Goal: Information Seeking & Learning: Check status

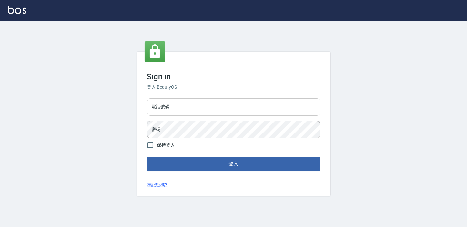
click at [163, 109] on div "電話號碼 電話號碼" at bounding box center [233, 106] width 173 height 17
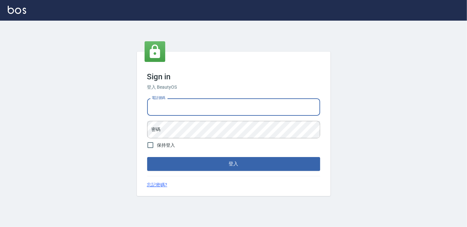
type input "0911903627"
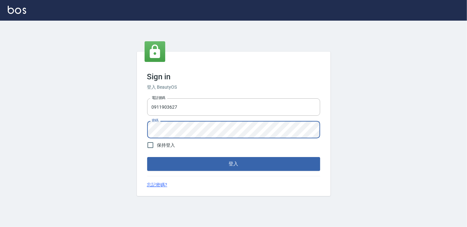
click at [147, 157] on button "登入" at bounding box center [233, 164] width 173 height 14
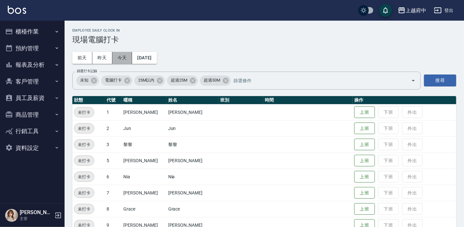
click at [116, 56] on button "今天" at bounding box center [122, 58] width 20 height 12
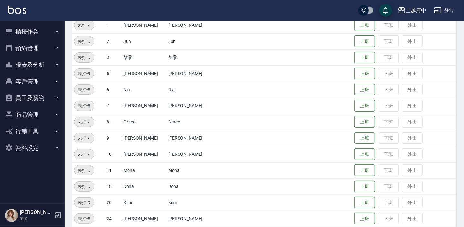
scroll to position [88, 0]
click at [356, 118] on button "上班" at bounding box center [364, 121] width 21 height 11
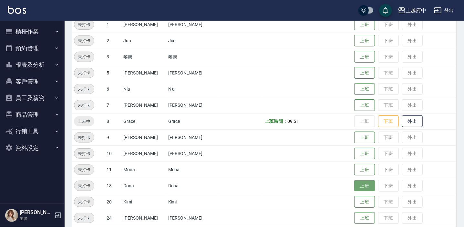
click at [355, 185] on button "上班" at bounding box center [364, 185] width 21 height 11
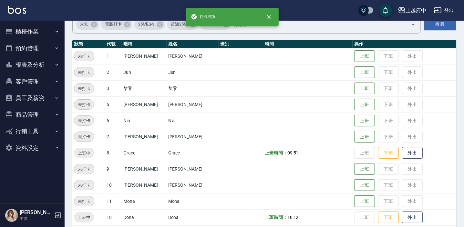
scroll to position [0, 0]
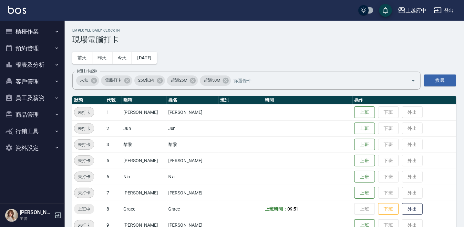
drag, startPoint x: 120, startPoint y: 57, endPoint x: 363, endPoint y: 104, distance: 248.3
click at [120, 57] on button "今天" at bounding box center [122, 58] width 20 height 12
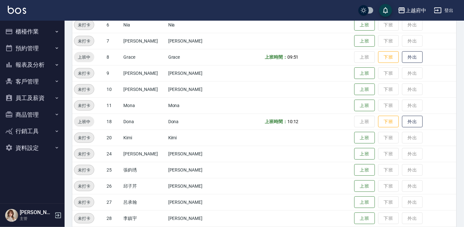
scroll to position [191, 0]
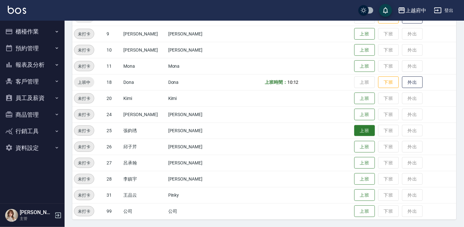
click at [354, 129] on button "上班" at bounding box center [364, 130] width 21 height 11
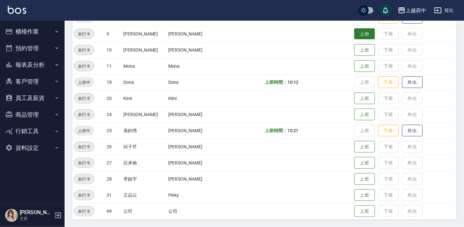
click at [354, 29] on button "上班" at bounding box center [364, 33] width 21 height 11
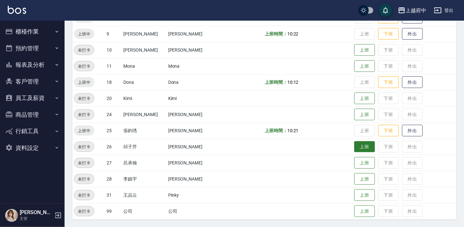
click at [354, 143] on button "上班" at bounding box center [364, 146] width 21 height 11
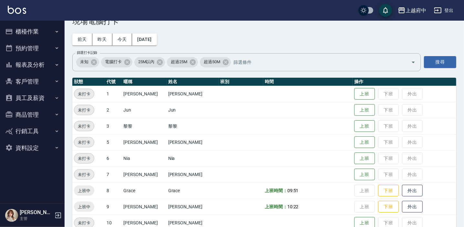
scroll to position [15, 0]
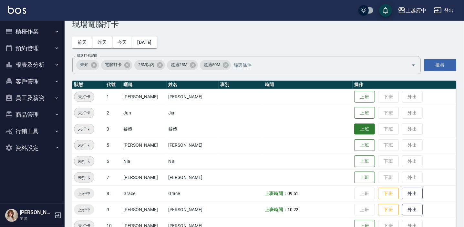
click at [358, 133] on button "上班" at bounding box center [364, 129] width 21 height 11
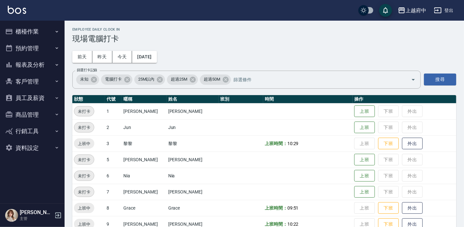
scroll to position [0, 0]
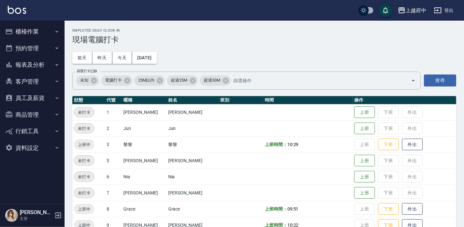
click at [48, 60] on button "報表及分析" at bounding box center [32, 64] width 59 height 17
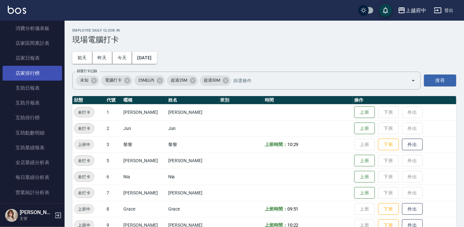
scroll to position [29, 0]
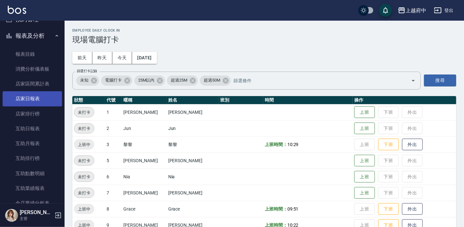
click at [45, 98] on link "店家日報表" at bounding box center [32, 98] width 59 height 15
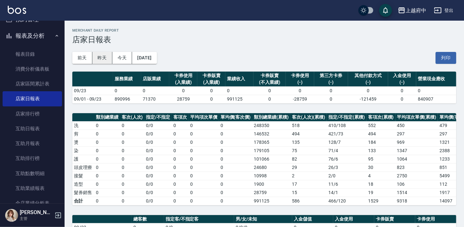
click at [108, 56] on button "昨天" at bounding box center [102, 58] width 20 height 12
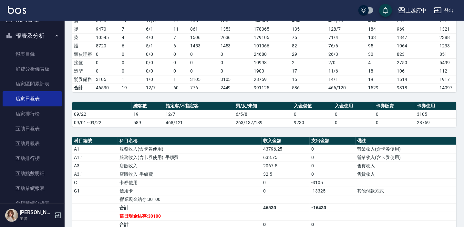
scroll to position [176, 0]
